Goal: Register for event/course

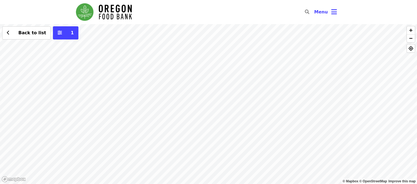
click at [215, 58] on div "Back to list 1" at bounding box center [208, 104] width 417 height 160
click at [271, 138] on div "Back to list 1" at bounding box center [208, 104] width 417 height 160
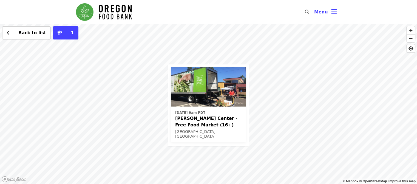
click at [246, 80] on div "Wed, Sep 3 @ 9am PDT Ortiz Center - Free Food Market (16+) Portland, OR" at bounding box center [208, 105] width 81 height 82
click at [256, 84] on div "Wed, Sep 3 @ 9am PDT Ortiz Center - Free Food Market (16+) Portland, OR Back to…" at bounding box center [208, 104] width 417 height 160
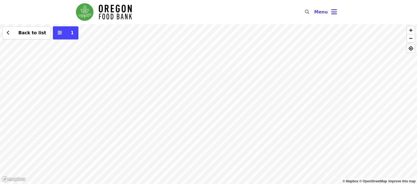
click at [227, 87] on div "Back to list 1" at bounding box center [208, 104] width 417 height 160
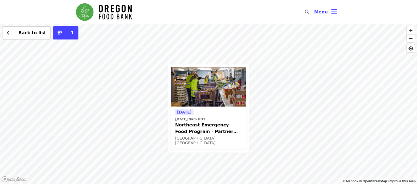
click at [182, 111] on span "Tomorrow" at bounding box center [184, 112] width 15 height 4
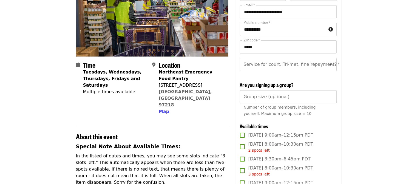
scroll to position [76, 0]
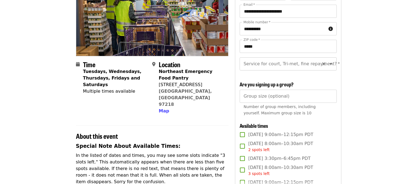
click at [329, 63] on icon "Open" at bounding box center [330, 63] width 3 height 1
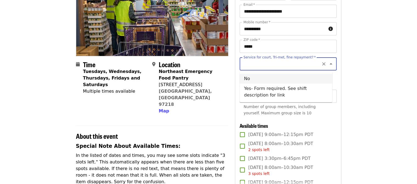
click at [293, 80] on li "No" at bounding box center [285, 79] width 93 height 10
type input "**"
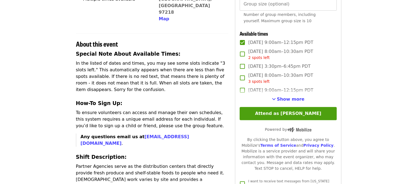
scroll to position [181, 0]
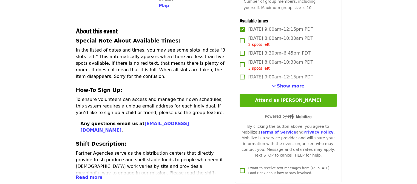
click at [285, 105] on button "Attend as [PERSON_NAME]" at bounding box center [287, 100] width 97 height 13
